Goal: Task Accomplishment & Management: Use online tool/utility

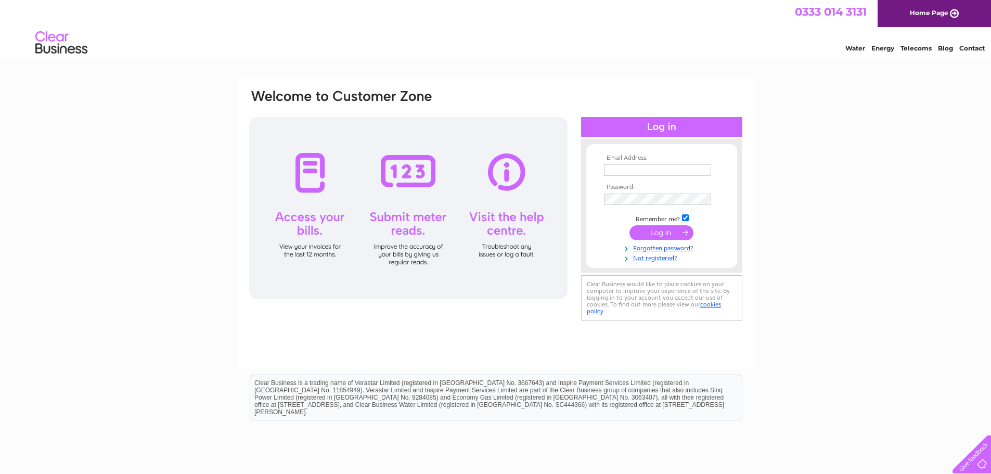
click at [609, 173] on input "text" at bounding box center [657, 169] width 107 height 11
type input "lambethguesthouse@tiscali.co.uk"
click at [669, 231] on input "submit" at bounding box center [662, 232] width 64 height 15
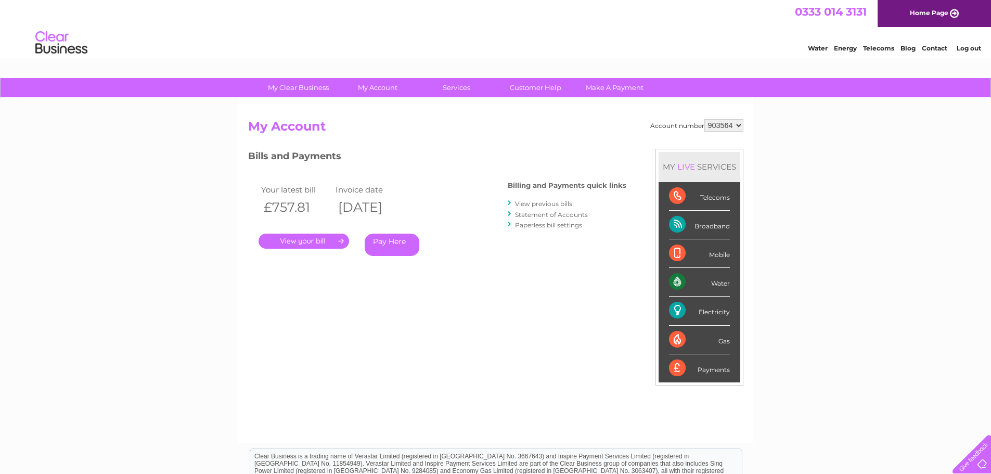
click at [324, 236] on link "." at bounding box center [304, 241] width 91 height 15
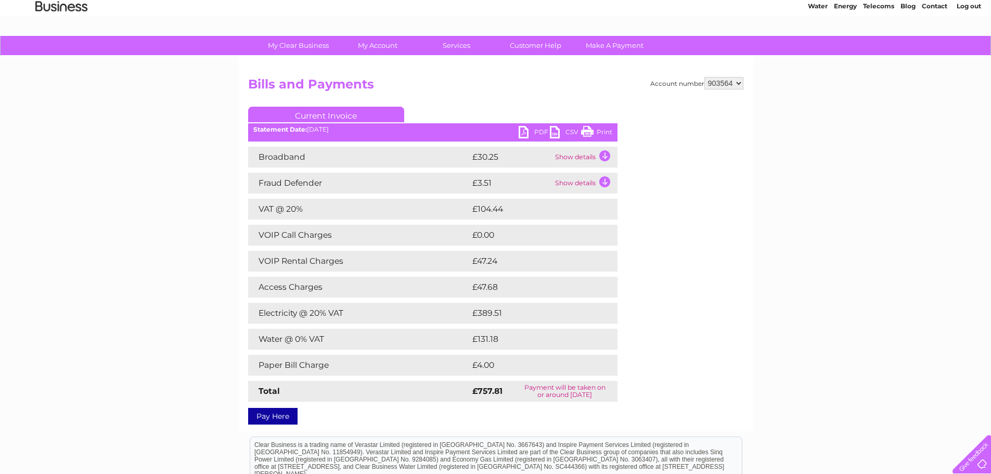
scroll to position [104, 0]
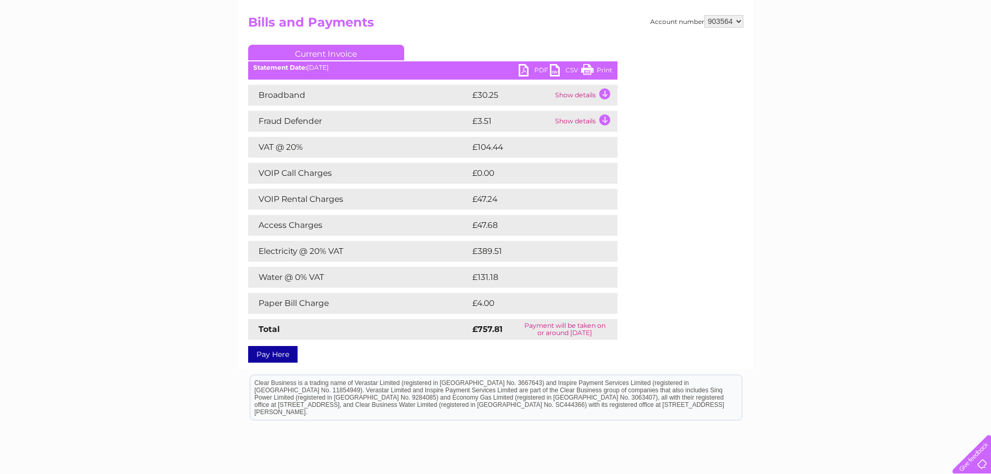
drag, startPoint x: 592, startPoint y: 71, endPoint x: 760, endPoint y: 36, distance: 171.6
click at [592, 71] on link "Print" at bounding box center [596, 71] width 31 height 15
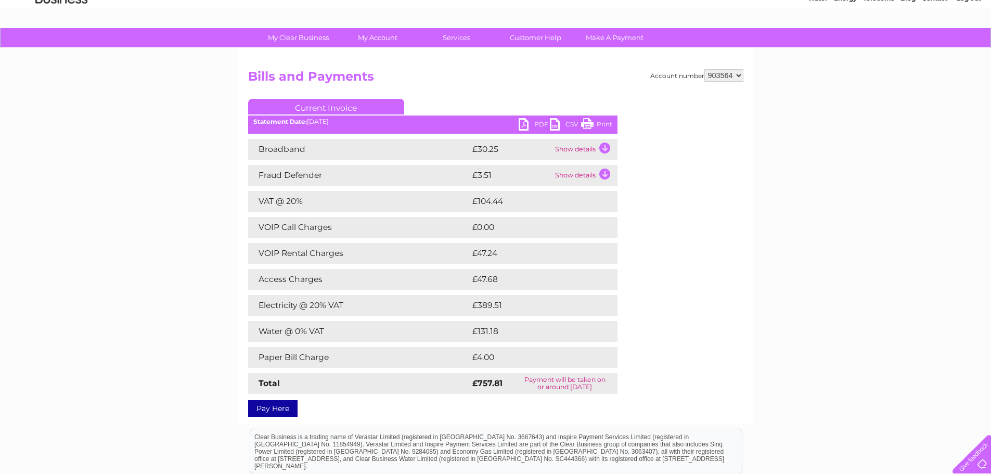
scroll to position [0, 0]
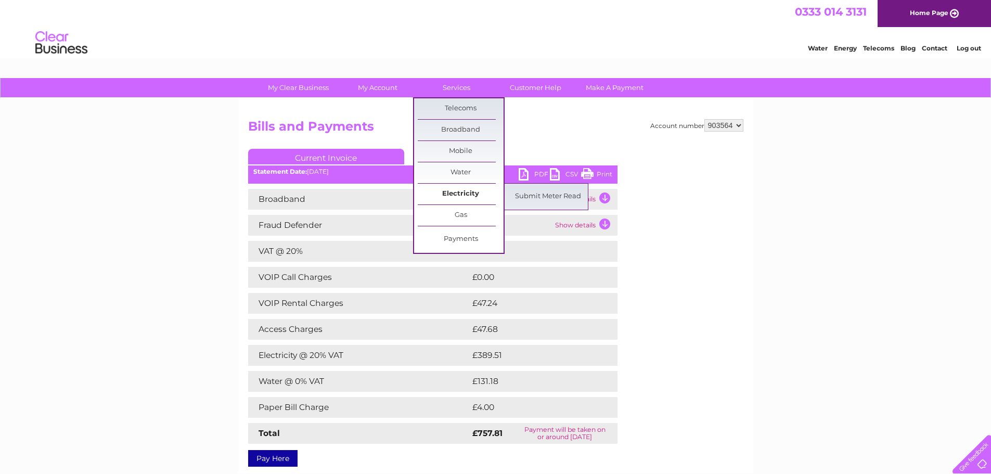
click at [465, 191] on link "Electricity" at bounding box center [461, 194] width 86 height 21
click at [529, 197] on link "Submit Meter Read" at bounding box center [548, 196] width 86 height 21
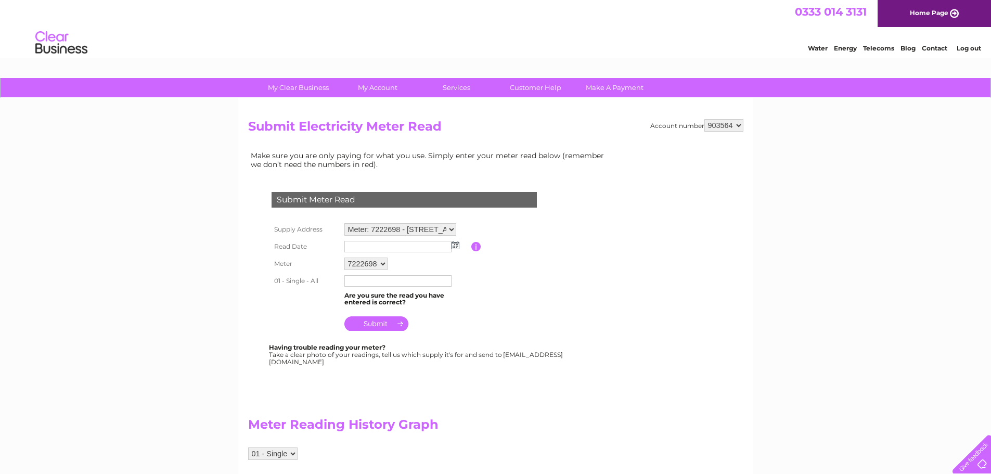
click at [456, 246] on img at bounding box center [456, 245] width 8 height 8
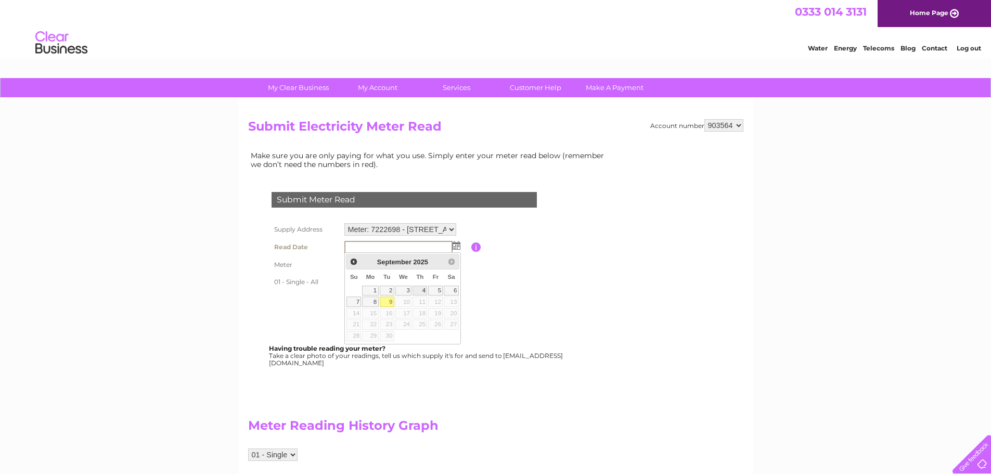
click at [420, 290] on link "4" at bounding box center [420, 291] width 15 height 10
type input "[DATE]"
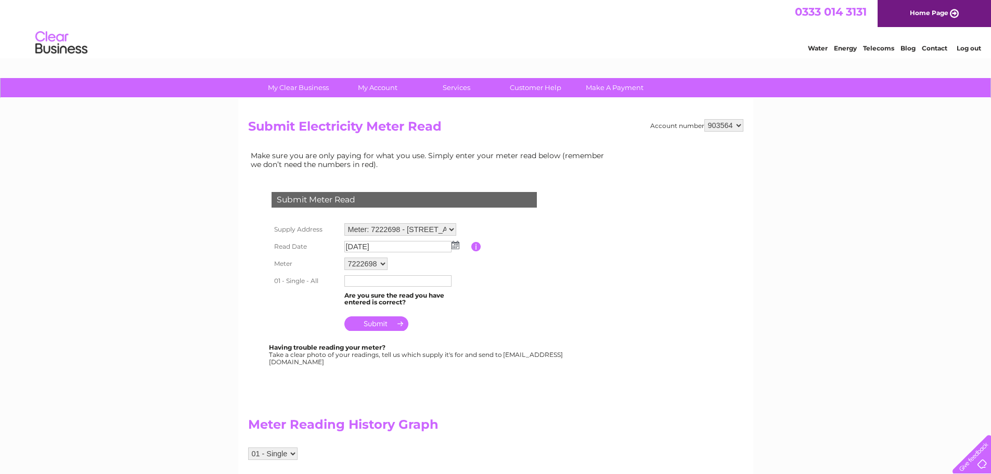
click at [354, 279] on input "text" at bounding box center [398, 280] width 107 height 11
type input "11582"
click at [382, 326] on input "submit" at bounding box center [377, 324] width 64 height 15
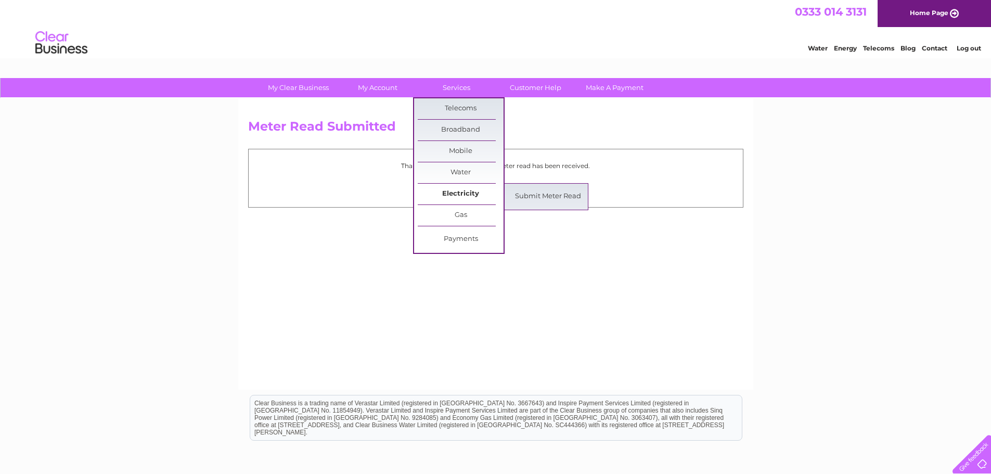
click at [471, 193] on link "Electricity" at bounding box center [461, 194] width 86 height 21
click at [530, 194] on link "Submit Meter Read" at bounding box center [548, 196] width 86 height 21
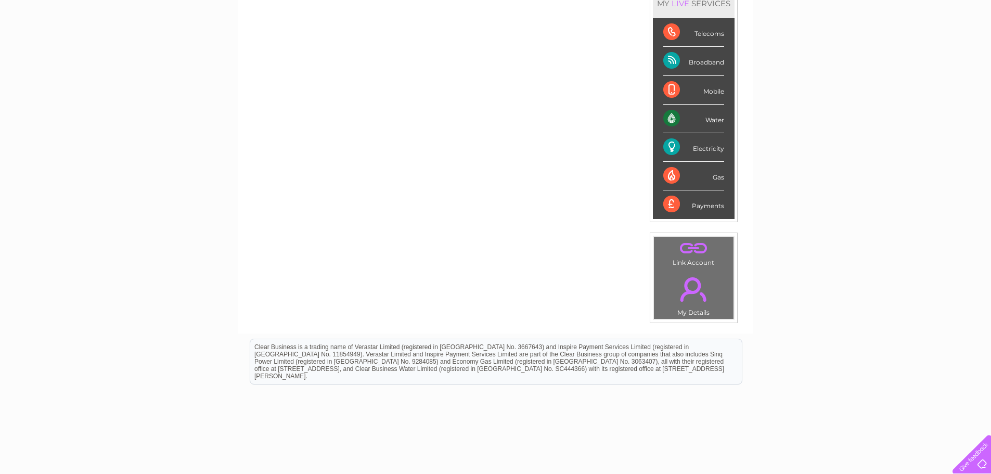
scroll to position [93, 0]
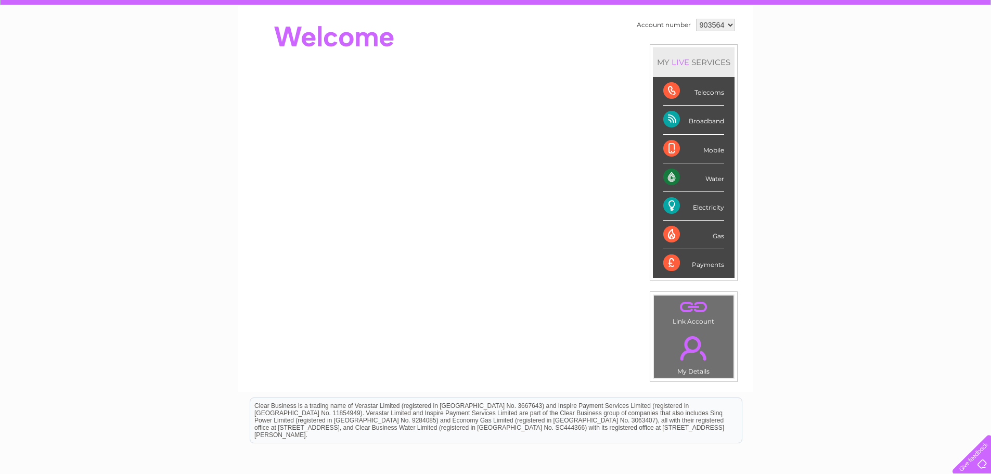
click at [690, 206] on div "Electricity" at bounding box center [694, 206] width 61 height 29
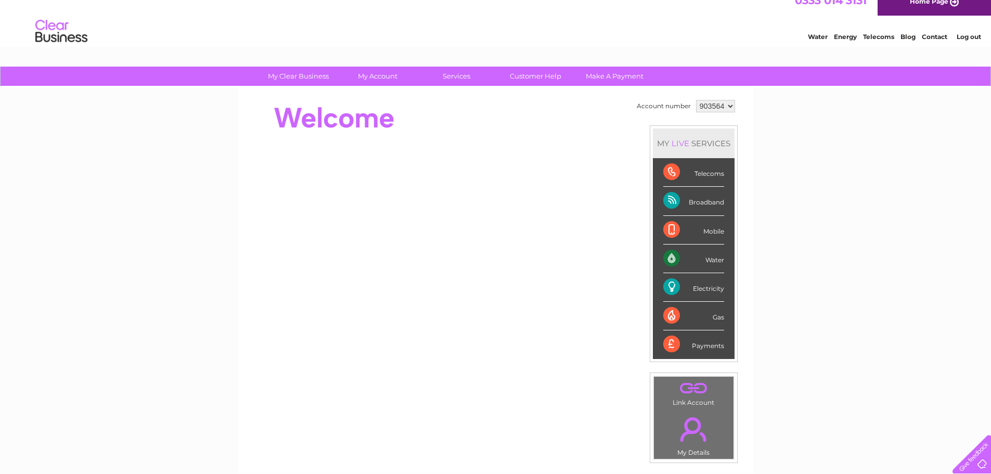
scroll to position [0, 0]
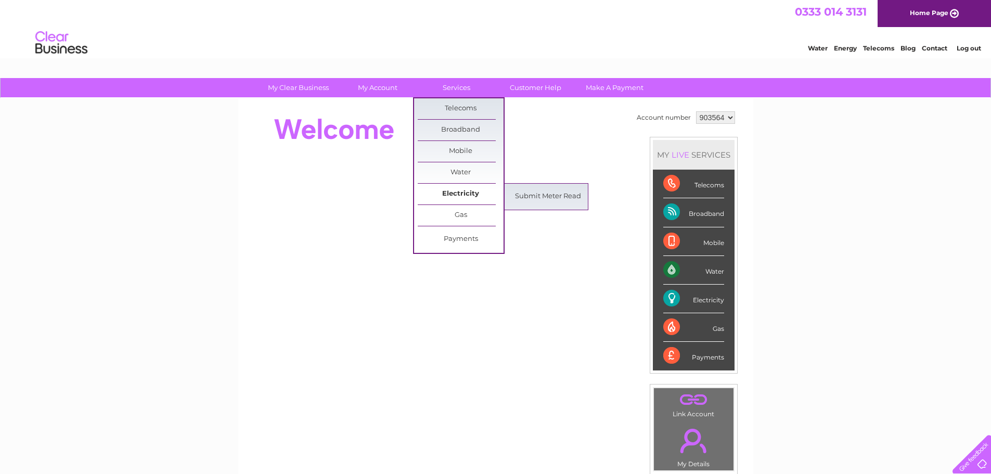
click at [458, 193] on link "Electricity" at bounding box center [461, 194] width 86 height 21
